Goal: Transaction & Acquisition: Purchase product/service

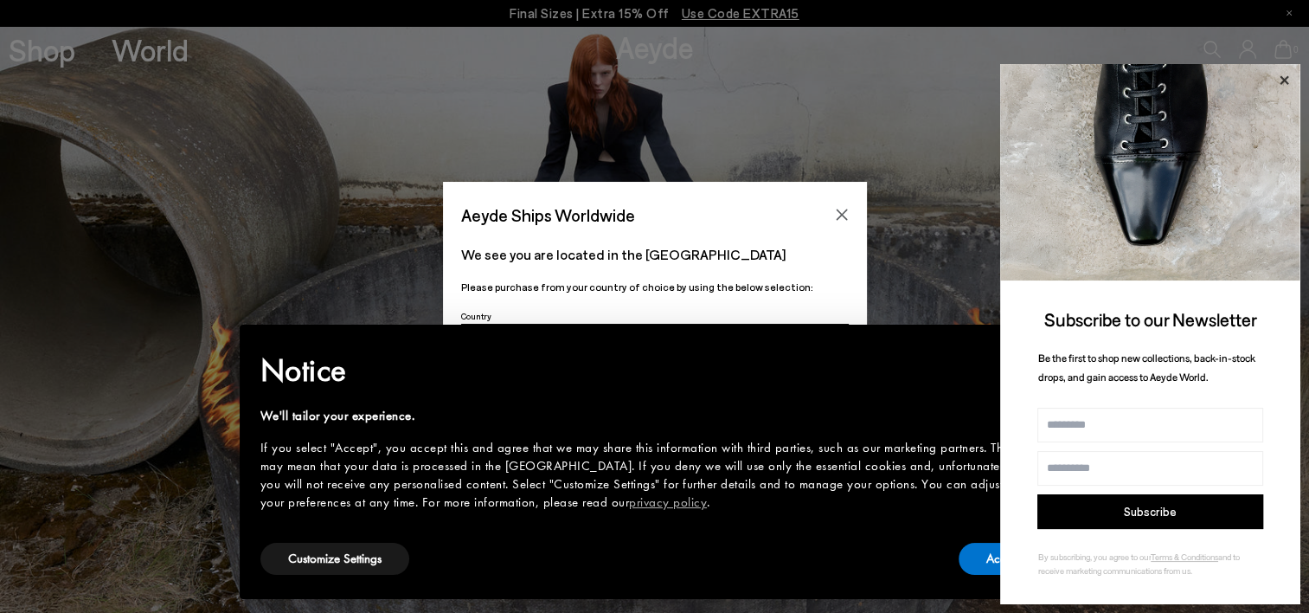
click at [1283, 80] on icon at bounding box center [1284, 79] width 9 height 9
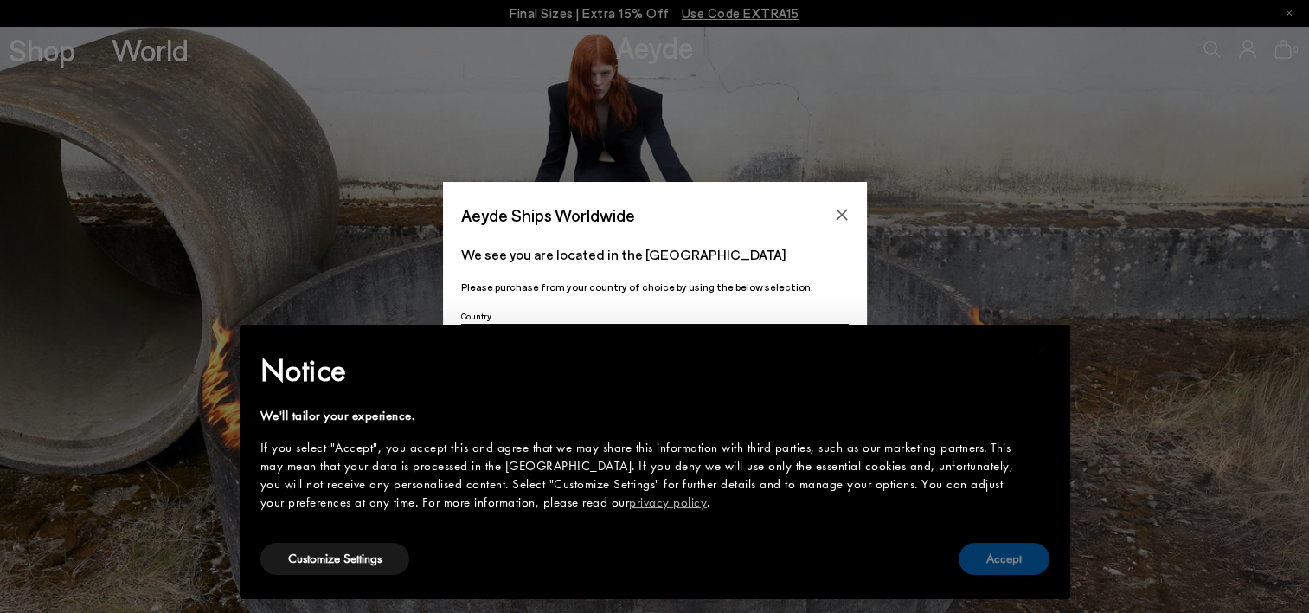
click at [987, 565] on button "Accept" at bounding box center [1004, 559] width 91 height 32
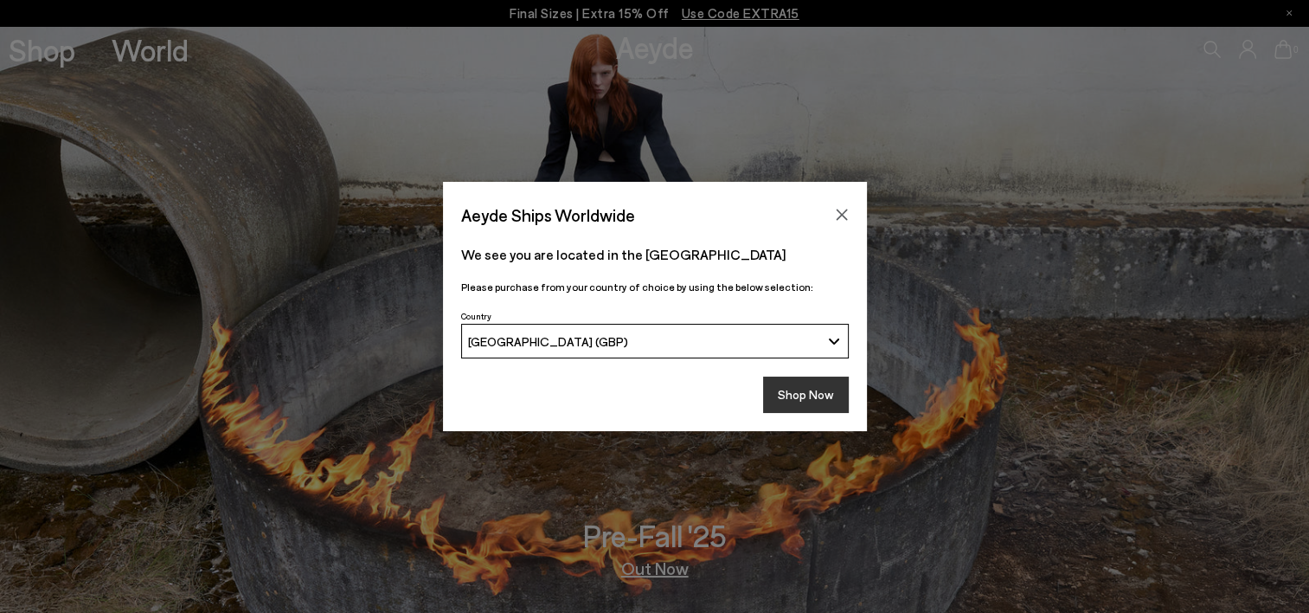
click at [805, 402] on button "Shop Now" at bounding box center [806, 394] width 86 height 36
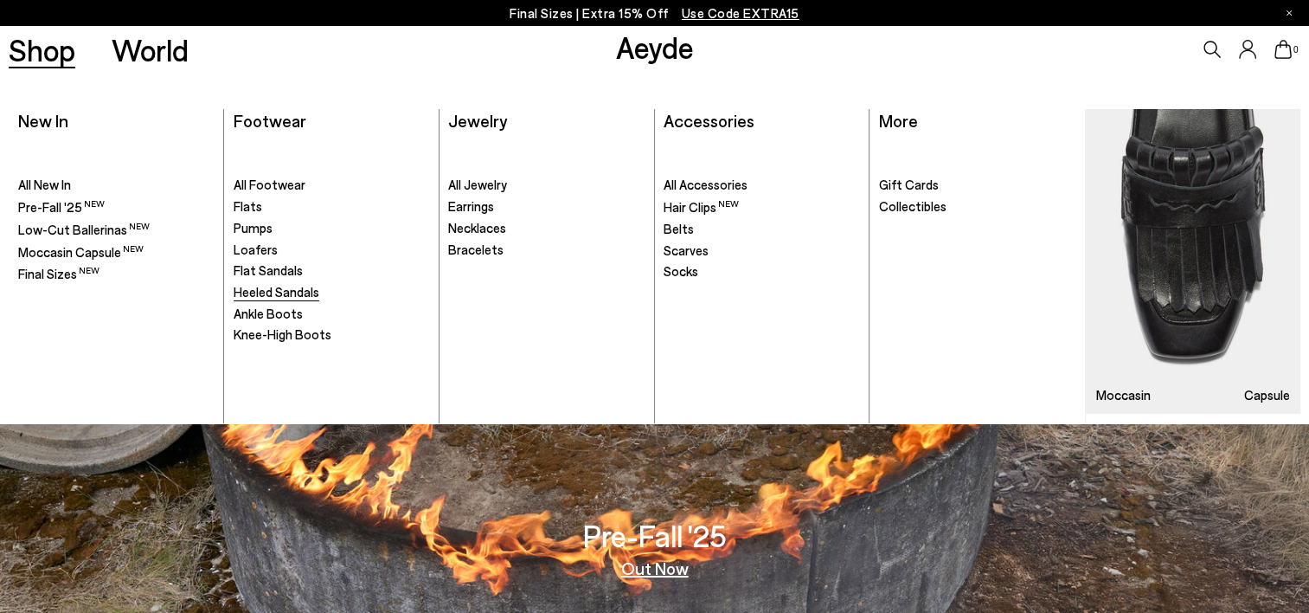
click at [293, 292] on span "Heeled Sandals" at bounding box center [277, 292] width 86 height 16
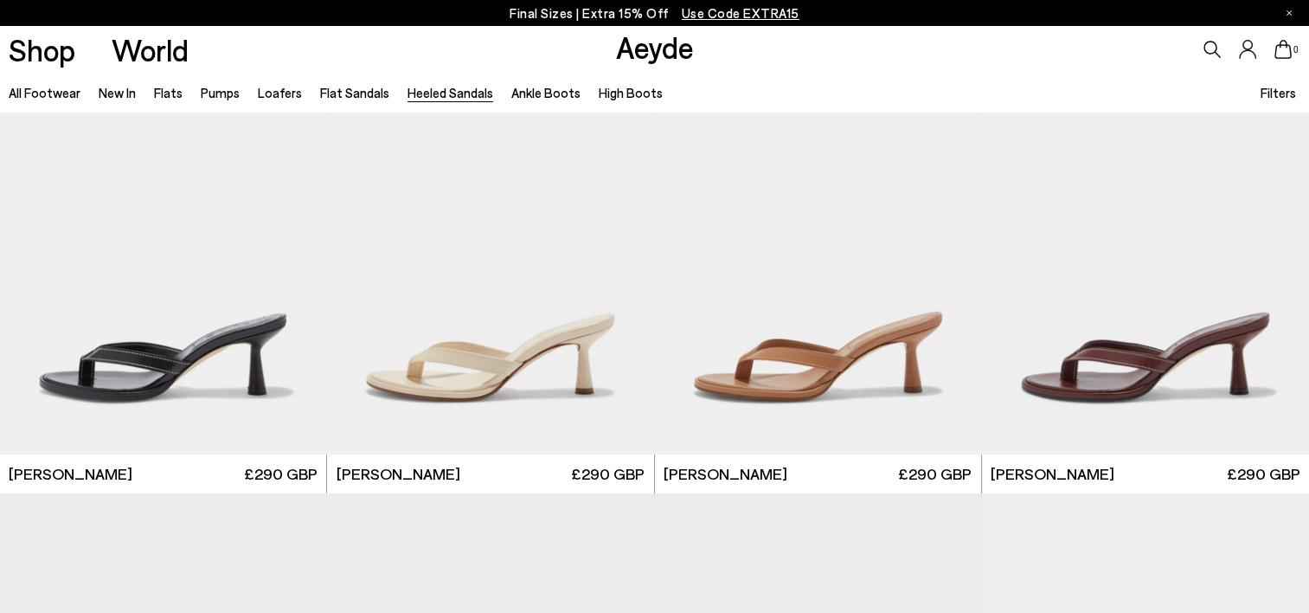
scroll to position [519, 0]
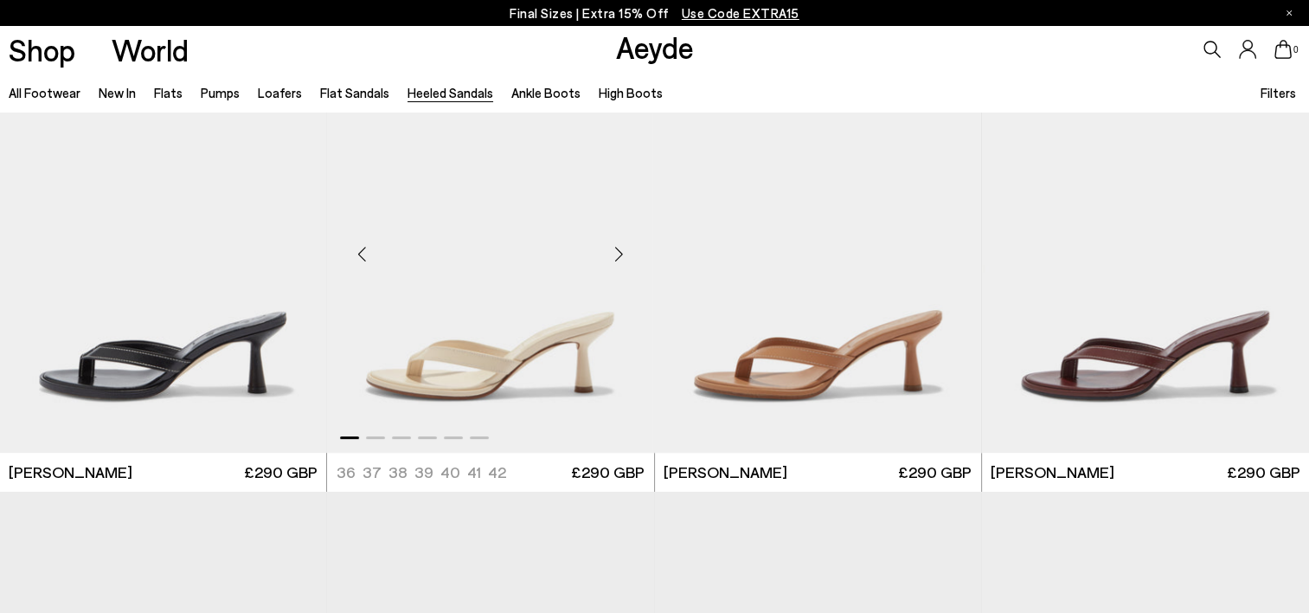
click at [616, 254] on div "Next slide" at bounding box center [620, 254] width 52 height 52
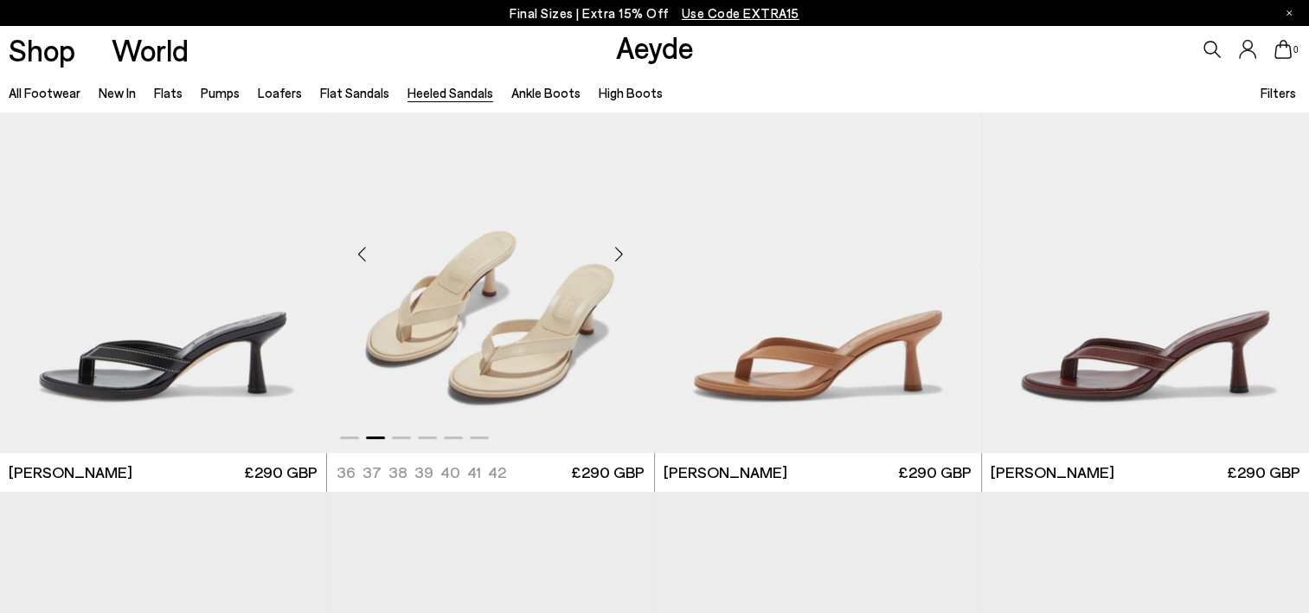
click at [616, 254] on div "Next slide" at bounding box center [620, 254] width 52 height 52
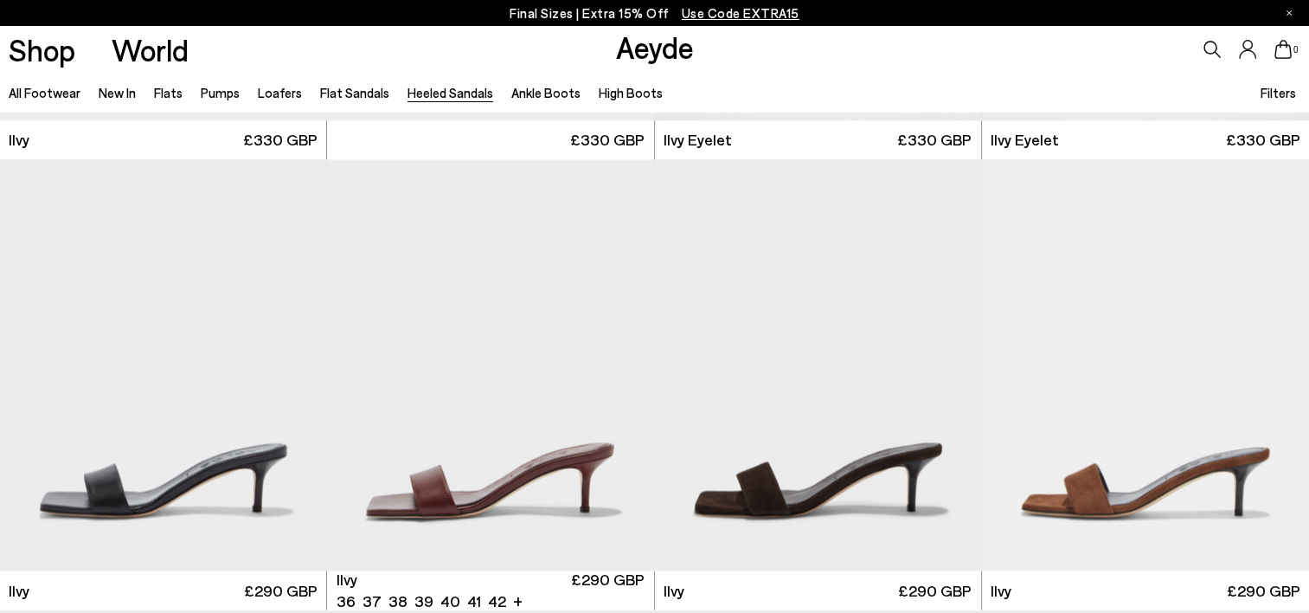
scroll to position [2769, 0]
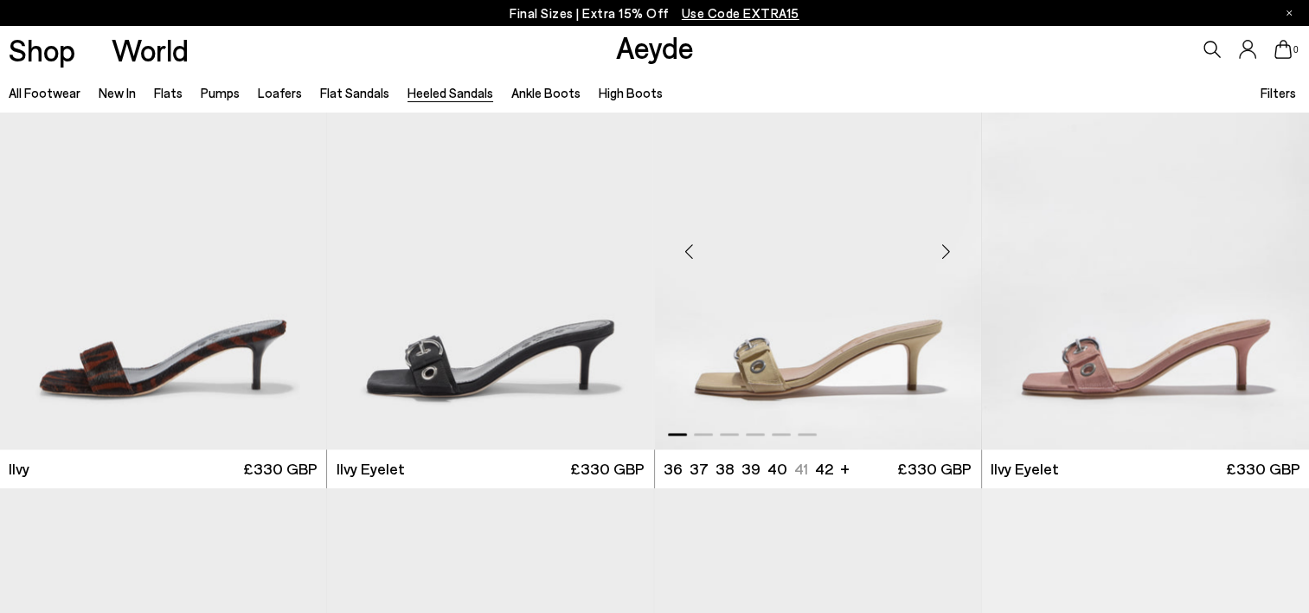
click at [948, 249] on div "Next slide" at bounding box center [947, 251] width 52 height 52
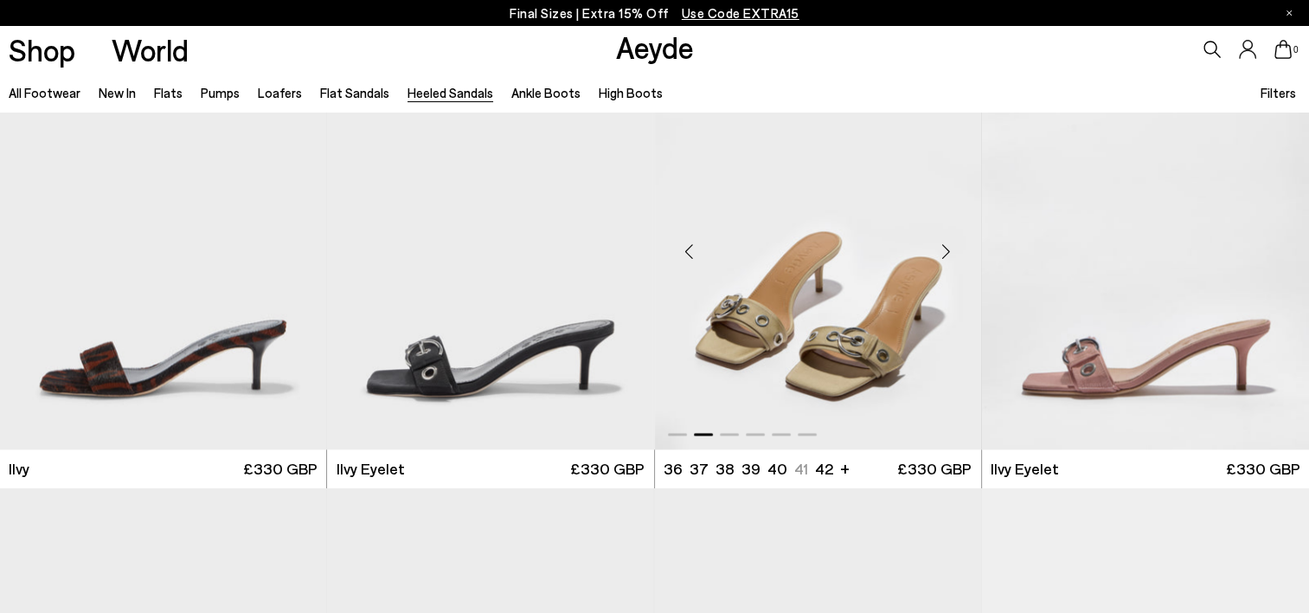
click at [948, 249] on div "Next slide" at bounding box center [947, 251] width 52 height 52
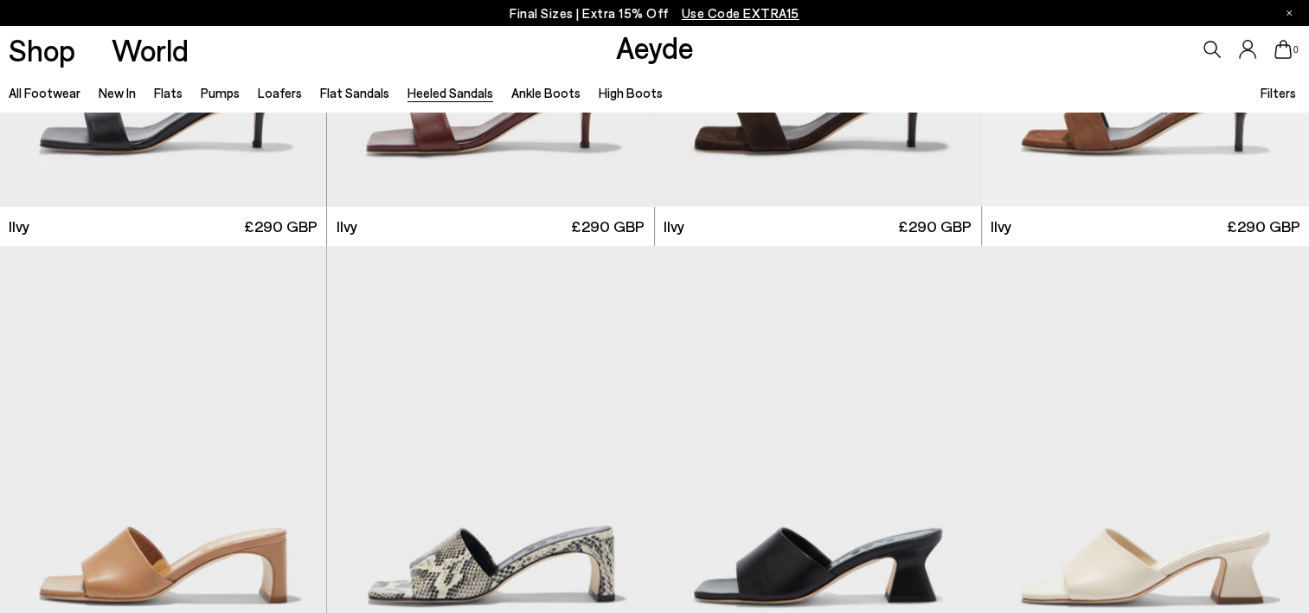
scroll to position [3635, 0]
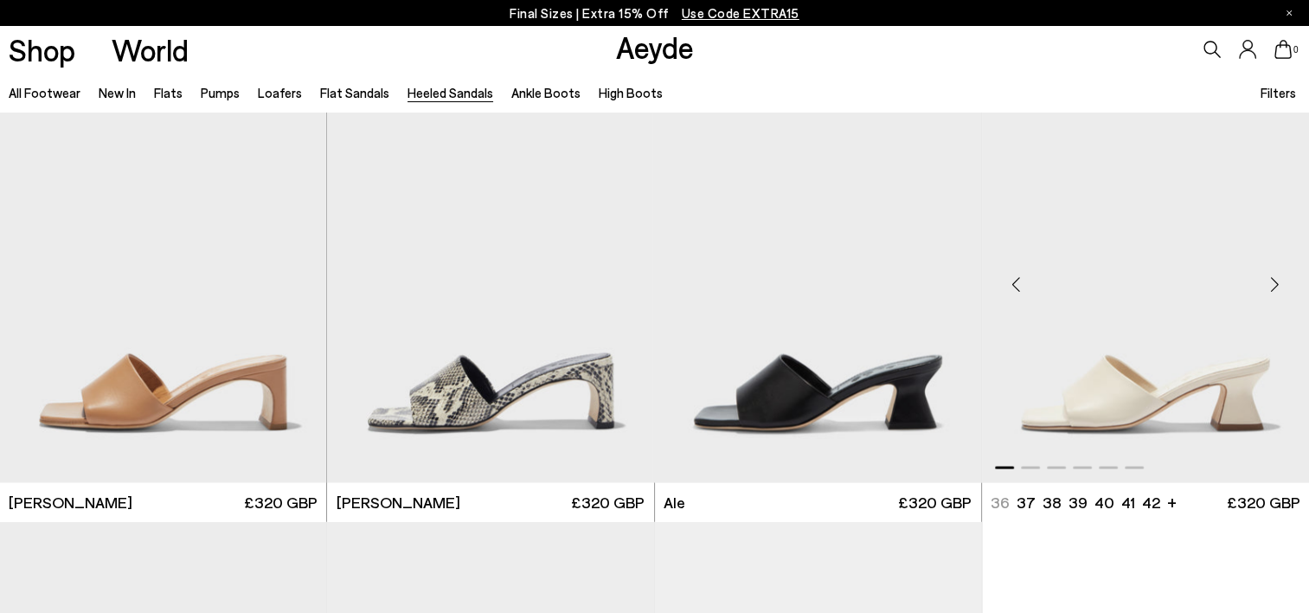
click at [1275, 288] on div "Next slide" at bounding box center [1275, 285] width 52 height 52
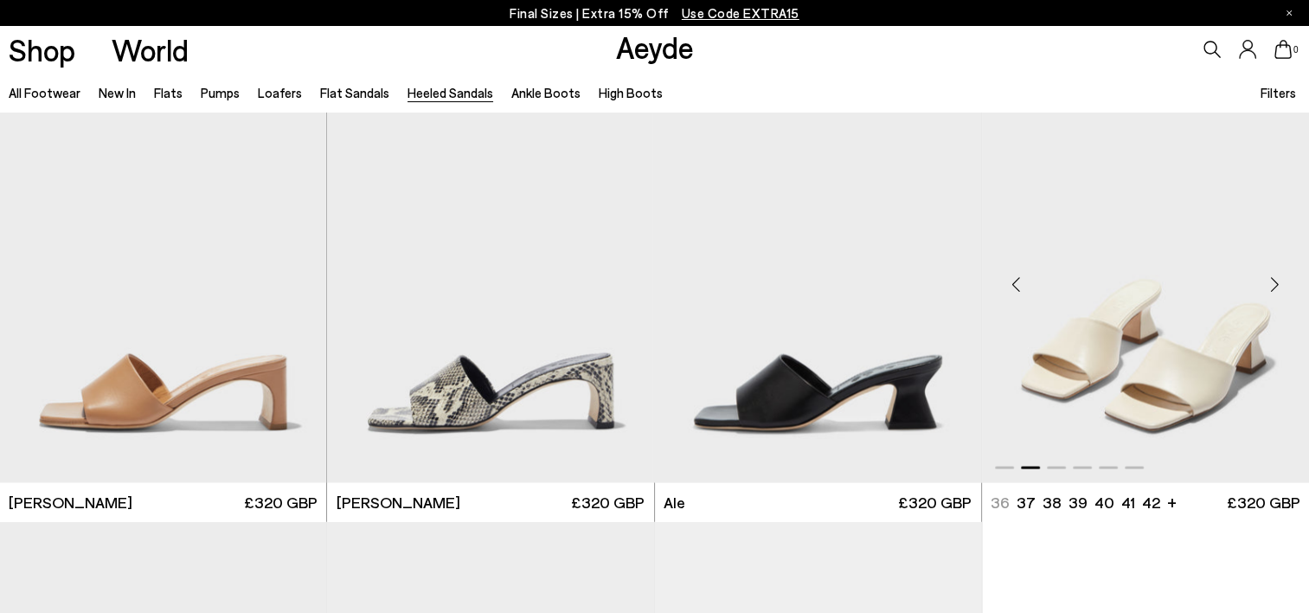
click at [1275, 288] on div "Next slide" at bounding box center [1275, 285] width 52 height 52
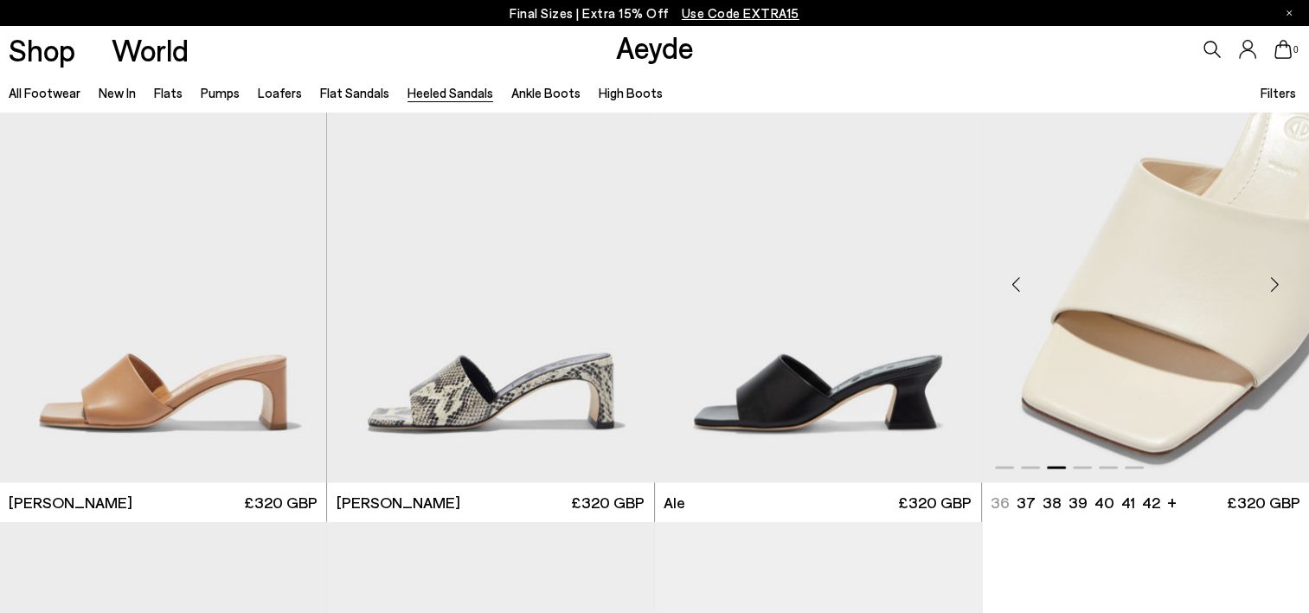
click at [1275, 288] on div "Next slide" at bounding box center [1275, 285] width 52 height 52
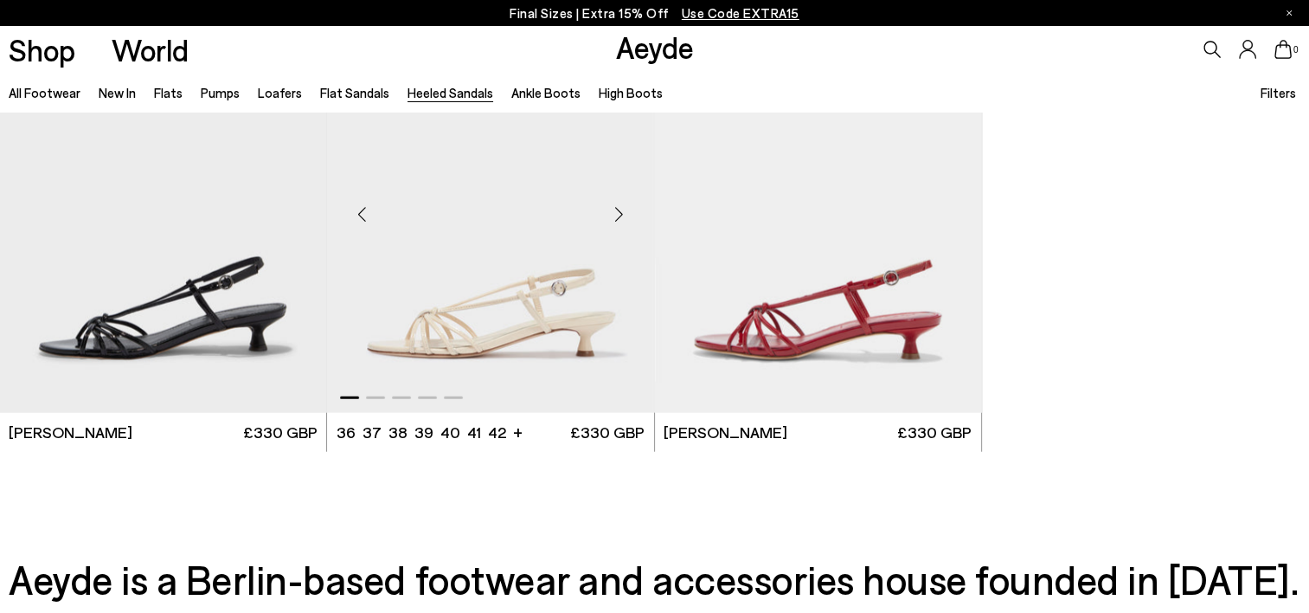
scroll to position [4500, 0]
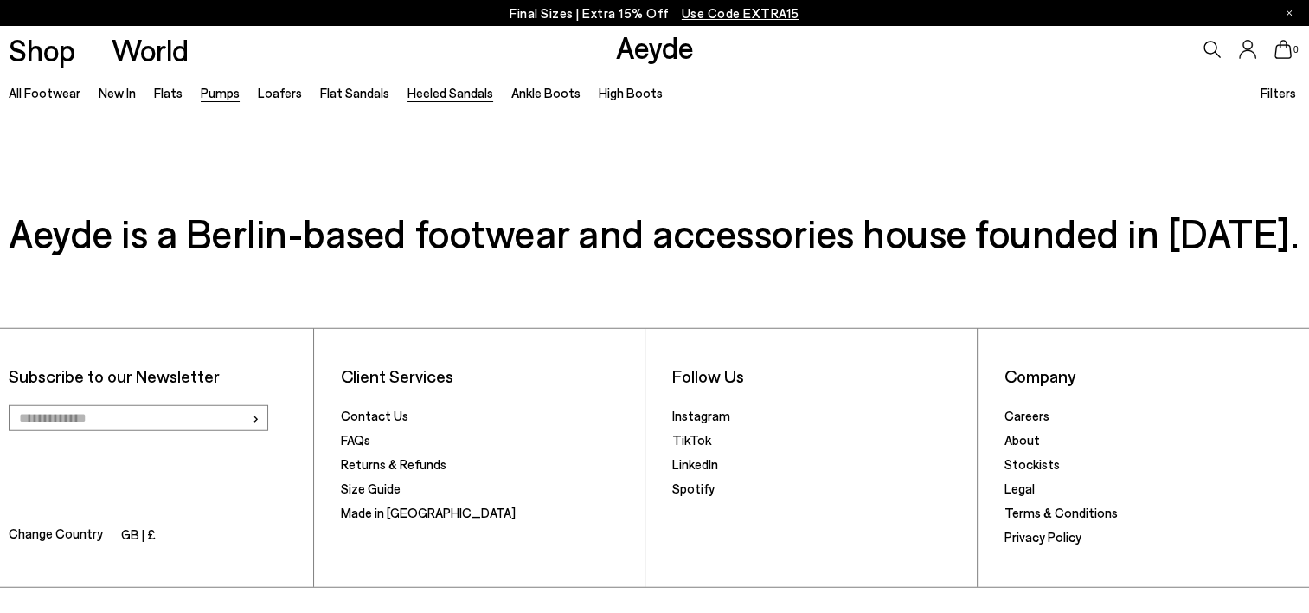
click at [226, 96] on link "Pumps" at bounding box center [220, 93] width 39 height 16
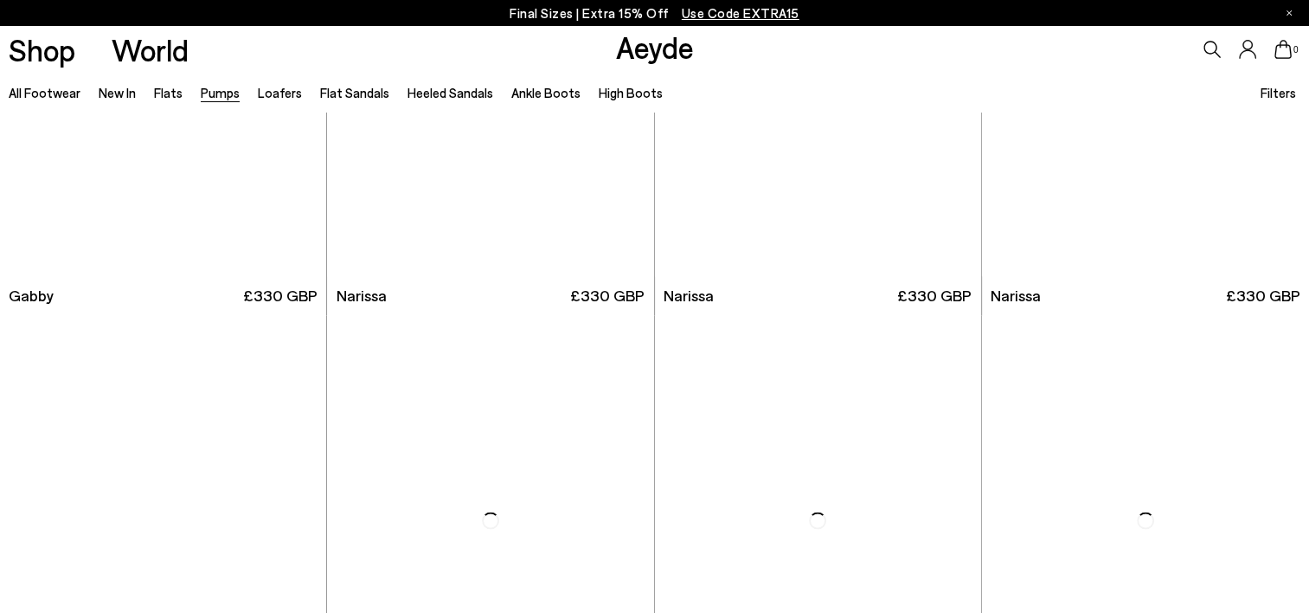
scroll to position [3288, 0]
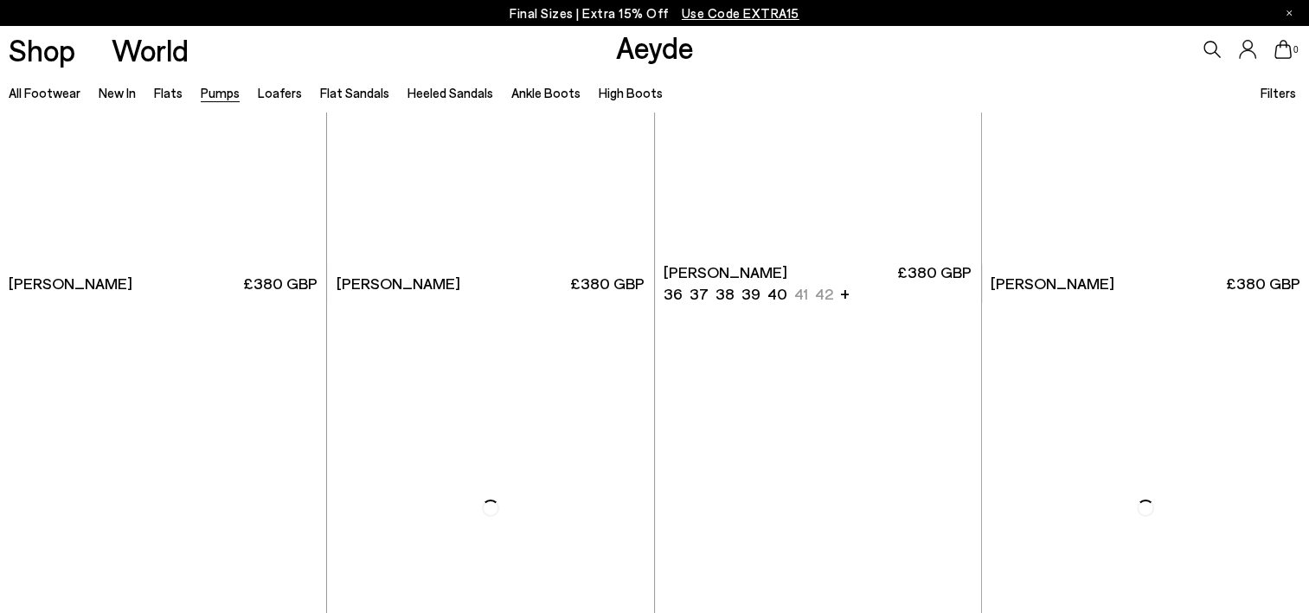
scroll to position [5365, 0]
